Goal: Check status: Check status

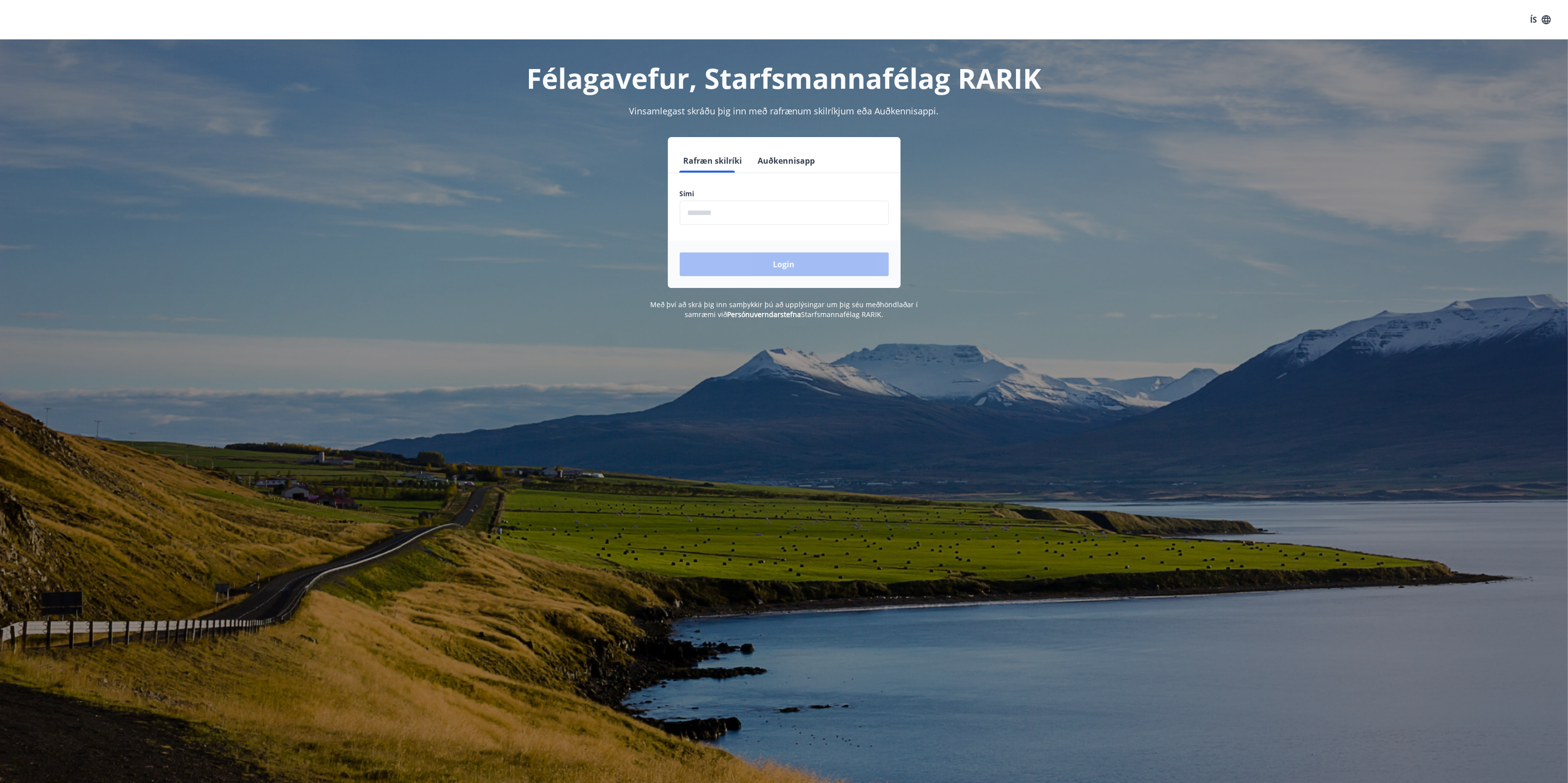
click at [711, 214] on input "phone" at bounding box center [784, 213] width 209 height 24
type input "********"
click at [805, 262] on button "Login" at bounding box center [784, 264] width 209 height 24
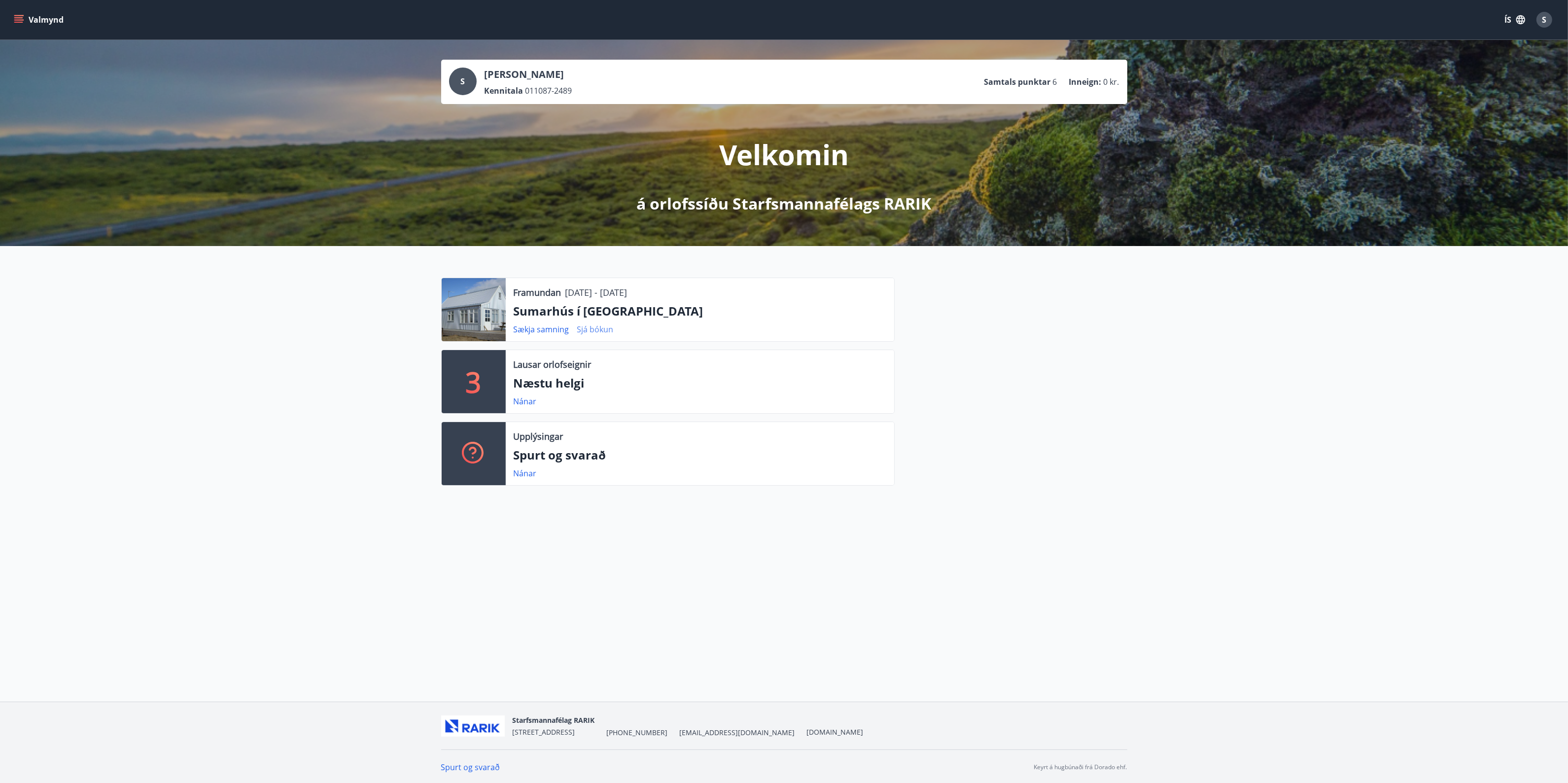
click at [590, 329] on link "Sjá bókun" at bounding box center [596, 329] width 37 height 11
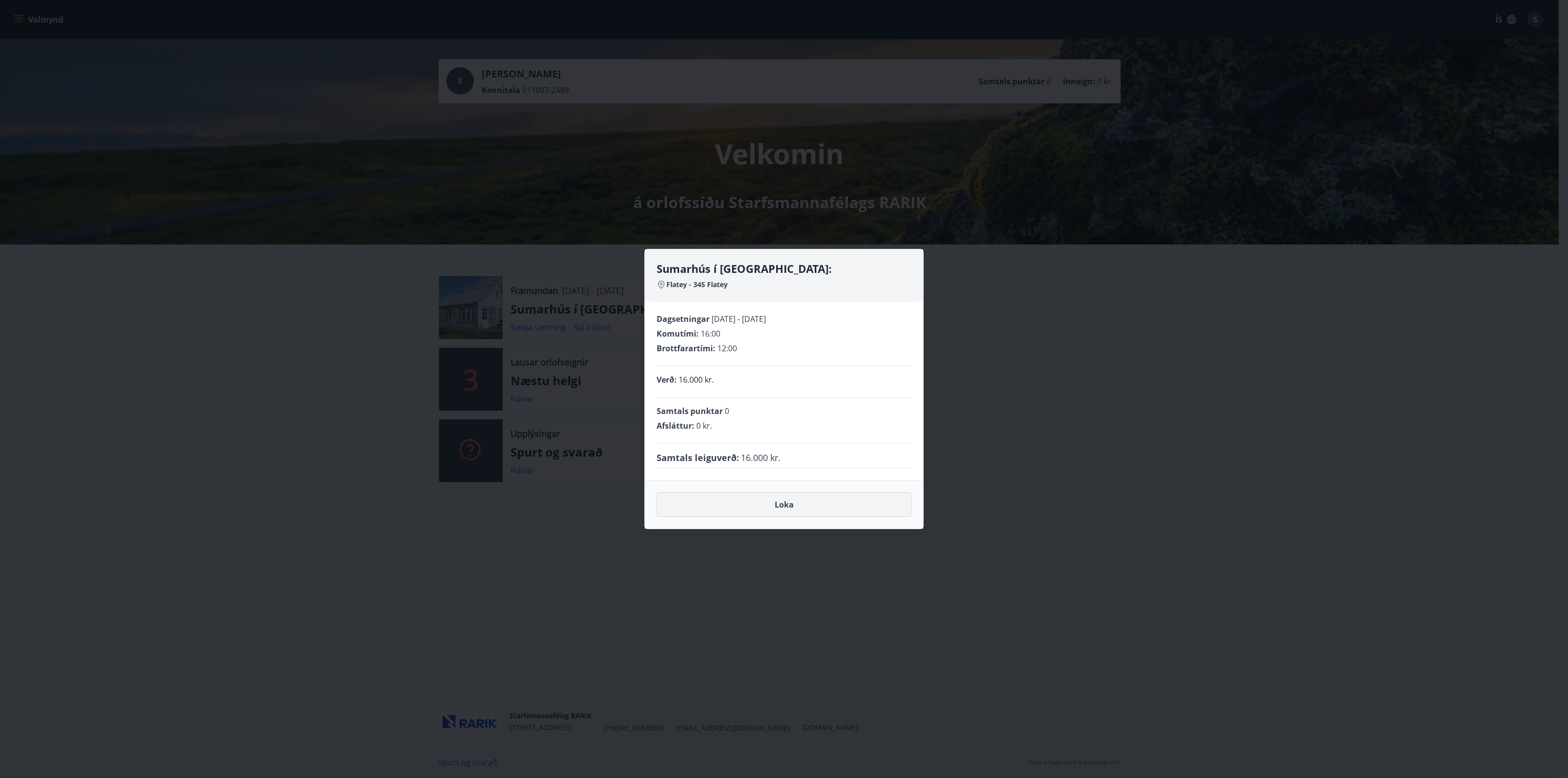
click at [783, 508] on button "Loka" at bounding box center [784, 505] width 255 height 24
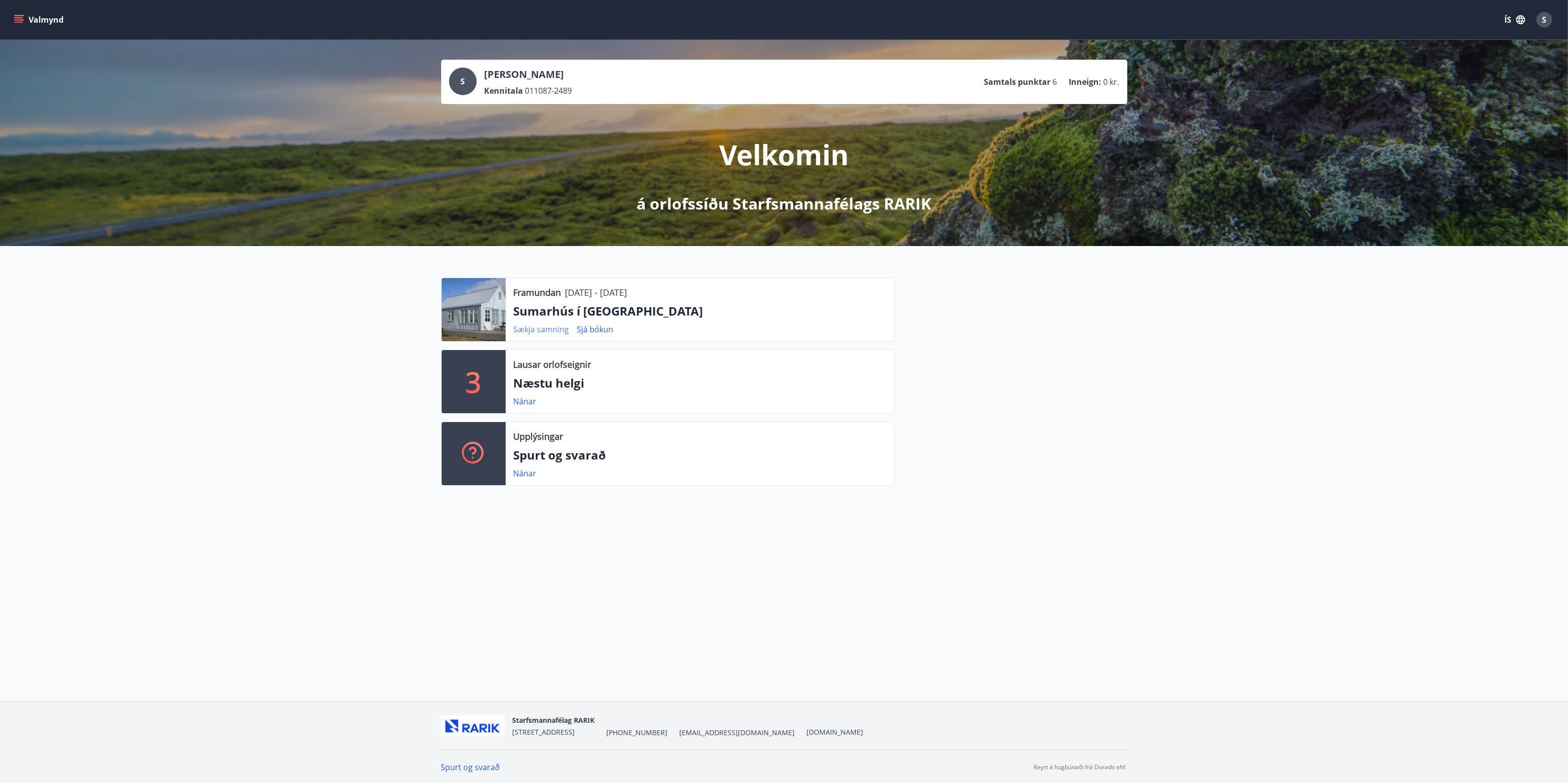
click at [537, 329] on link "Sækja samning" at bounding box center [541, 329] width 56 height 11
